Goal: Obtain resource: Download file/media

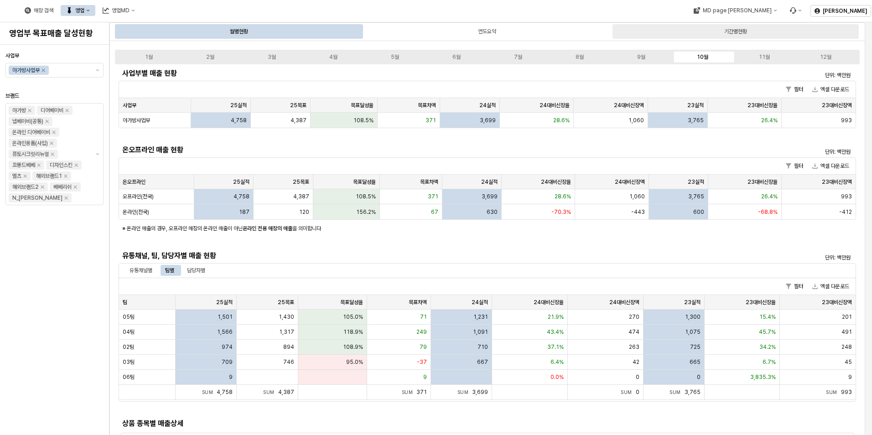
click at [731, 26] on div "기간별현황" at bounding box center [735, 31] width 23 height 11
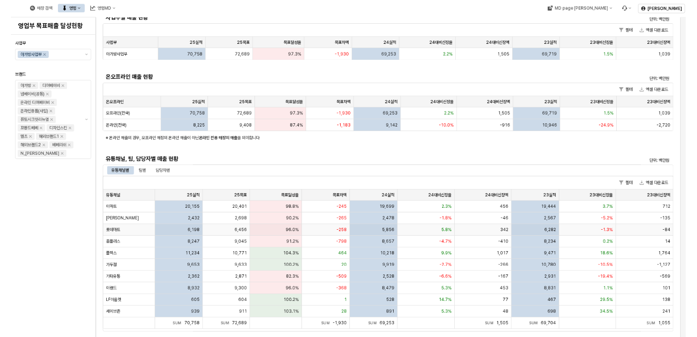
scroll to position [91, 0]
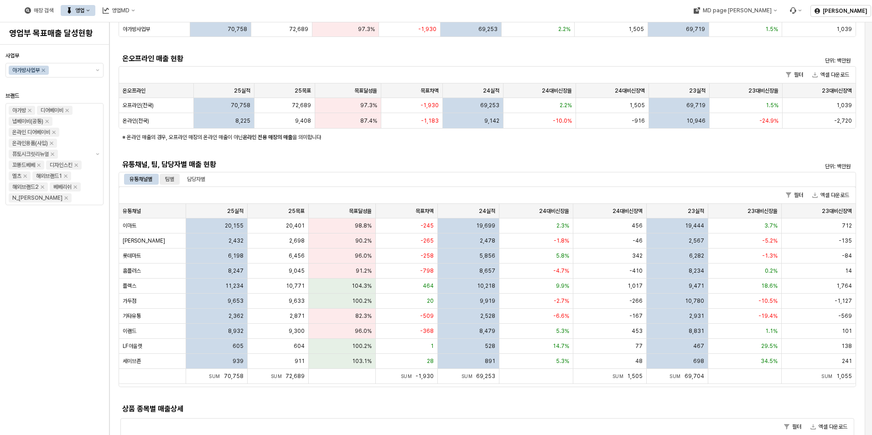
click at [166, 175] on div "팀별" at bounding box center [169, 179] width 9 height 11
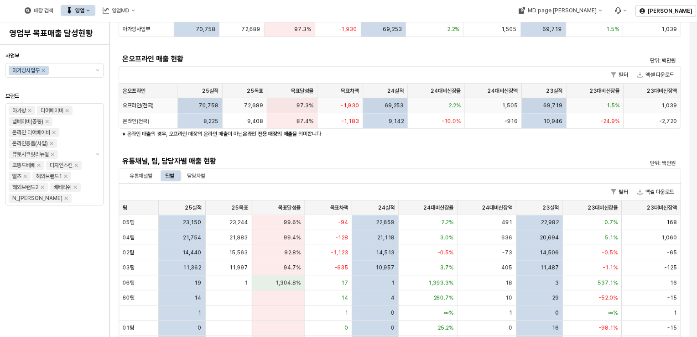
scroll to position [0, 0]
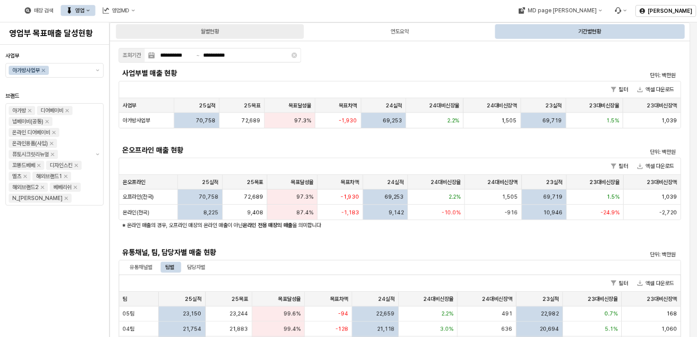
click at [241, 36] on div "월별현황" at bounding box center [210, 31] width 188 height 15
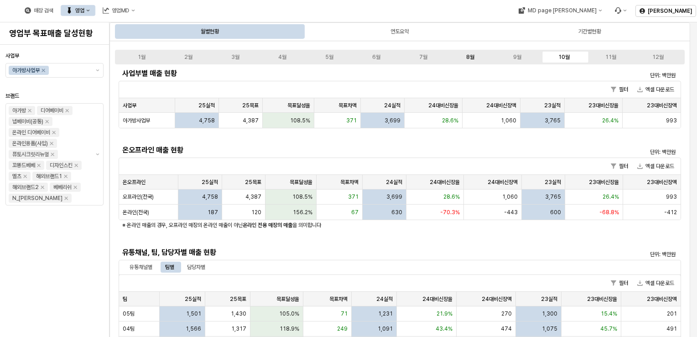
click at [471, 57] on div "8월" at bounding box center [470, 57] width 8 height 6
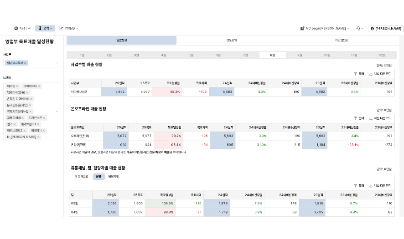
scroll to position [137, 0]
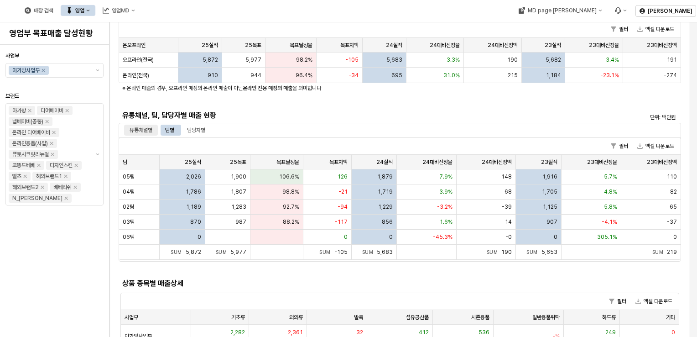
click at [139, 125] on div "유통채널별" at bounding box center [141, 129] width 23 height 11
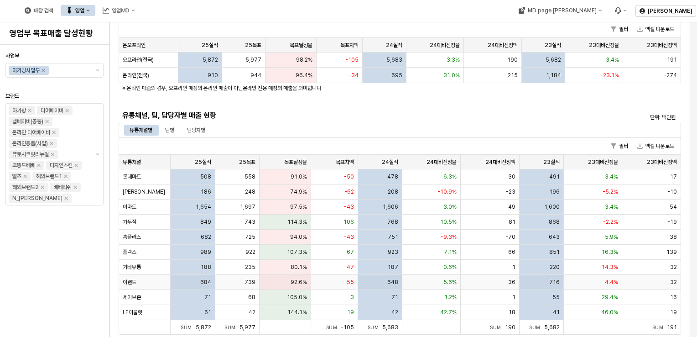
click at [142, 277] on div "이랜드" at bounding box center [145, 282] width 52 height 15
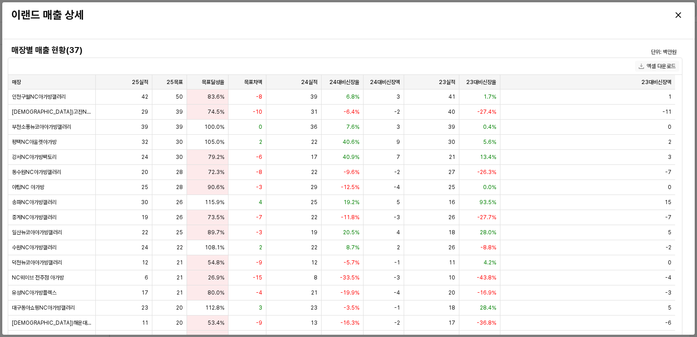
click at [653, 67] on button "엑셀 다운로드" at bounding box center [657, 66] width 44 height 11
click at [677, 15] on icon "Close" at bounding box center [677, 14] width 5 height 5
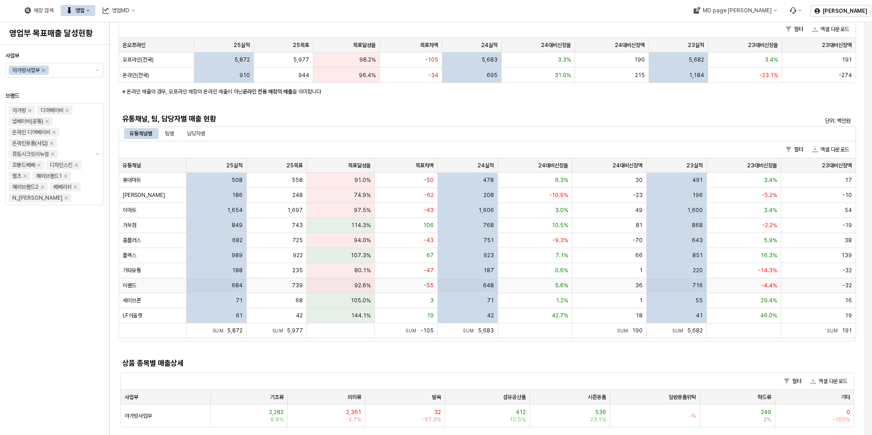
click at [168, 283] on div "이랜드" at bounding box center [152, 285] width 67 height 15
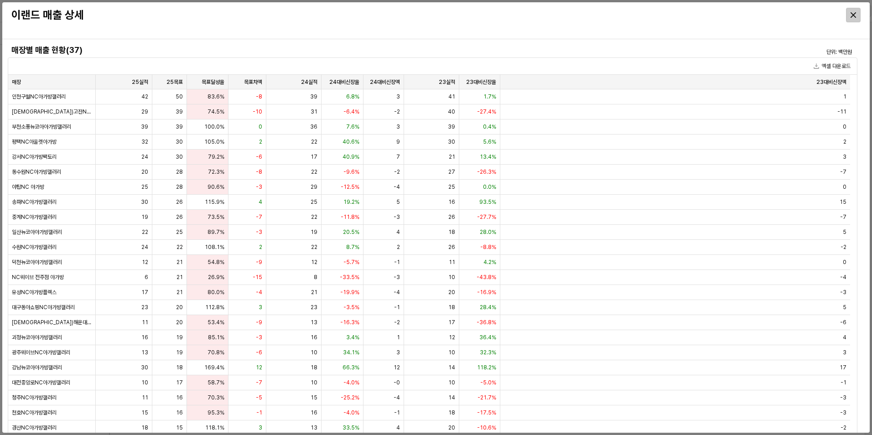
click at [857, 12] on div "Close" at bounding box center [853, 15] width 14 height 14
